Goal: Information Seeking & Learning: Learn about a topic

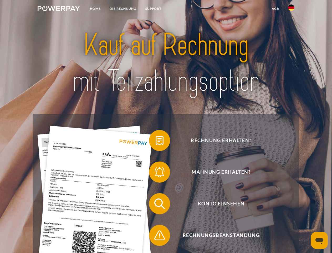
click at [59, 9] on img at bounding box center [59, 8] width 42 height 5
click at [291, 9] on img at bounding box center [291, 7] width 6 height 6
click at [275, 9] on link "agb" at bounding box center [276, 8] width 16 height 9
click at [156, 141] on span at bounding box center [152, 140] width 26 height 26
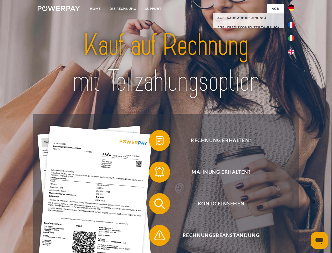
click at [156, 173] on span at bounding box center [152, 172] width 26 height 26
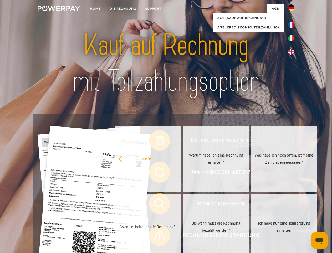
click at [183, 204] on link "Bis wann muss die Rechnung bezahlt werden?" at bounding box center [215, 226] width 65 height 66
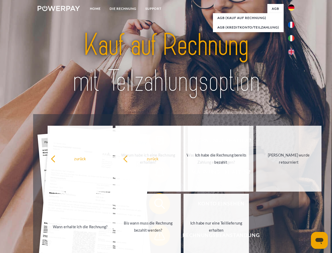
click at [156, 236] on span at bounding box center [152, 235] width 26 height 26
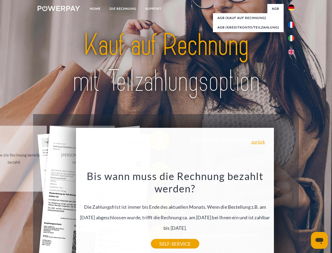
click at [320, 240] on icon "Messaging-Fenster öffnen" at bounding box center [320, 241] width 8 height 6
